Goal: Find specific page/section: Find specific page/section

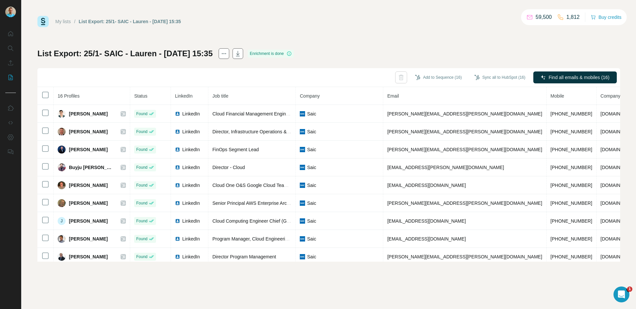
scroll to position [0, 0]
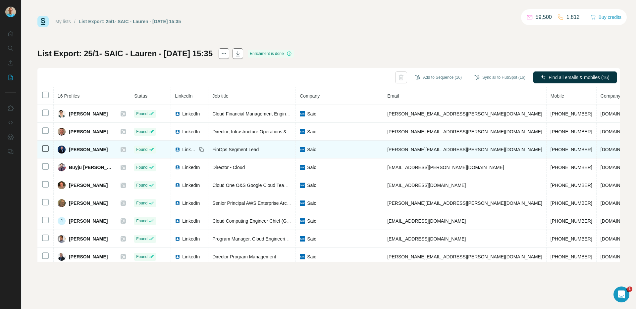
click at [118, 149] on td "[PERSON_NAME]" at bounding box center [92, 150] width 77 height 18
click at [122, 149] on icon at bounding box center [124, 150] width 4 height 4
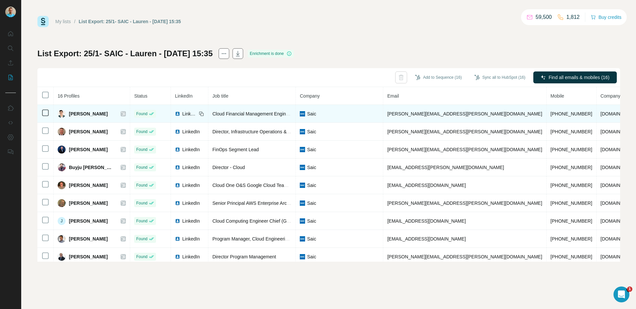
click at [122, 113] on icon at bounding box center [124, 114] width 4 height 4
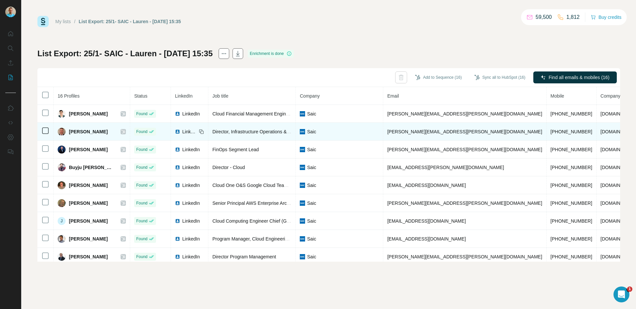
click at [122, 133] on icon at bounding box center [124, 132] width 4 height 4
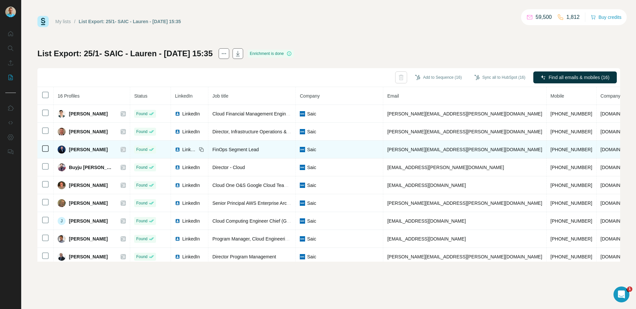
click at [118, 148] on td "[PERSON_NAME]" at bounding box center [92, 150] width 77 height 18
click at [122, 149] on icon at bounding box center [124, 150] width 4 height 4
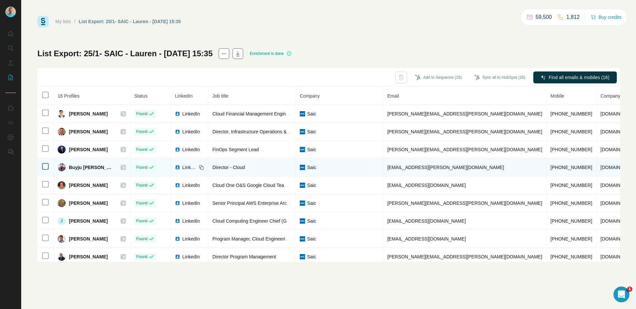
click at [121, 166] on icon at bounding box center [123, 167] width 4 height 5
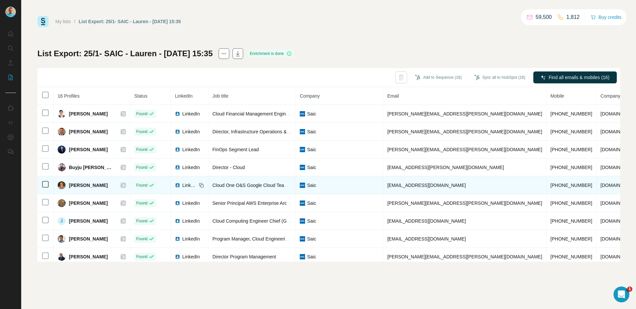
click at [122, 185] on icon at bounding box center [124, 186] width 4 height 4
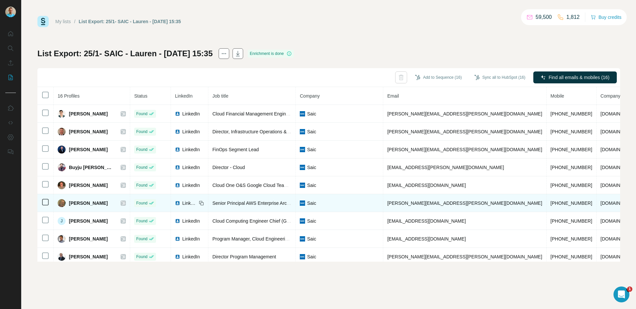
click at [121, 203] on icon at bounding box center [123, 203] width 4 height 5
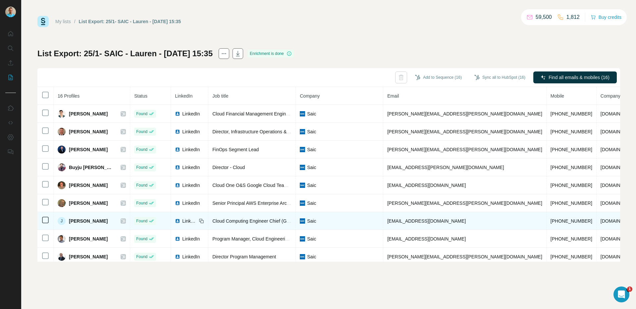
click at [121, 221] on icon at bounding box center [123, 221] width 4 height 5
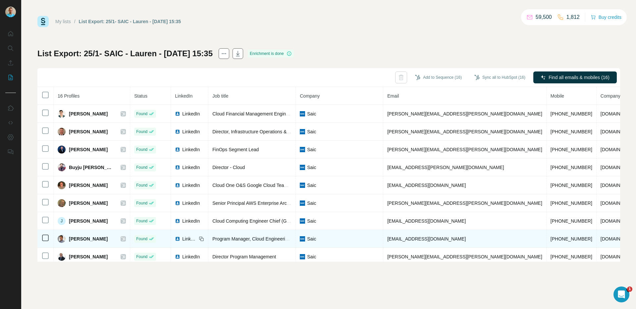
click at [121, 239] on icon at bounding box center [123, 239] width 4 height 5
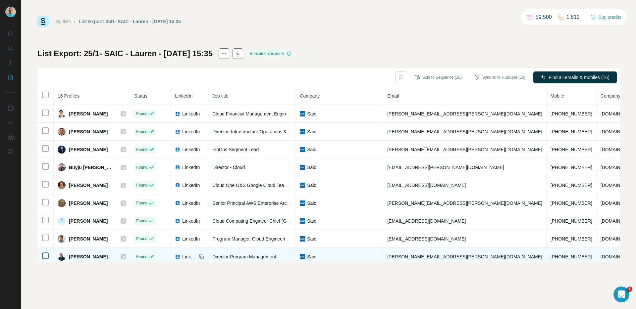
click at [122, 256] on icon at bounding box center [124, 257] width 4 height 4
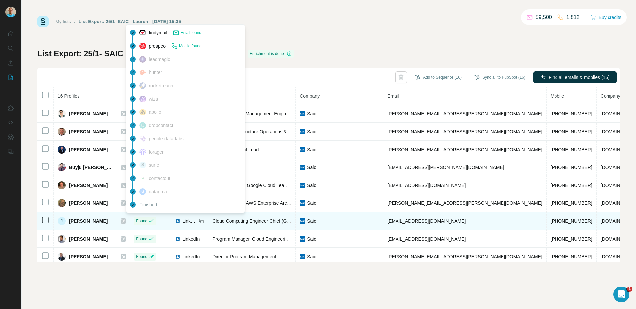
scroll to position [22, 0]
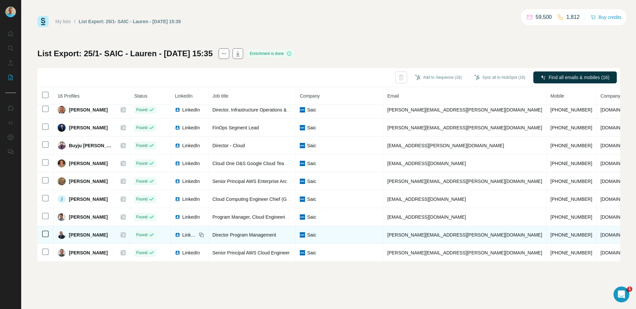
click at [121, 234] on icon at bounding box center [123, 235] width 4 height 5
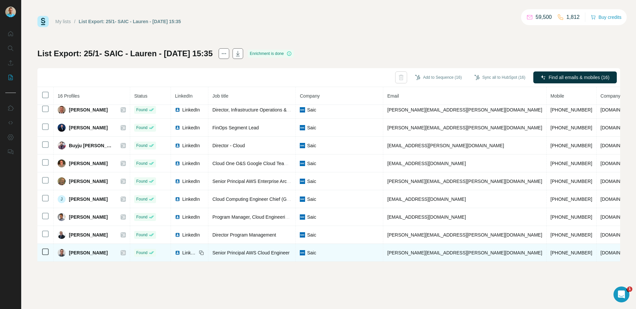
click at [122, 251] on icon at bounding box center [124, 253] width 4 height 4
